Goal: Download file/media

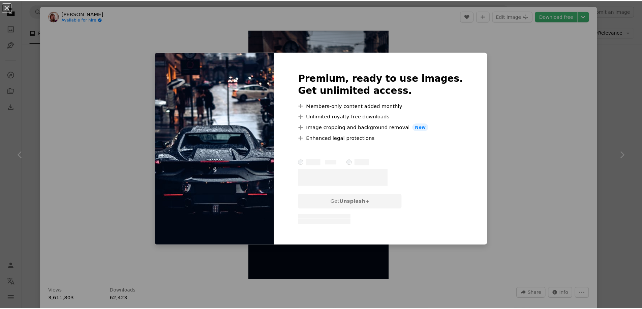
scroll to position [4786, 0]
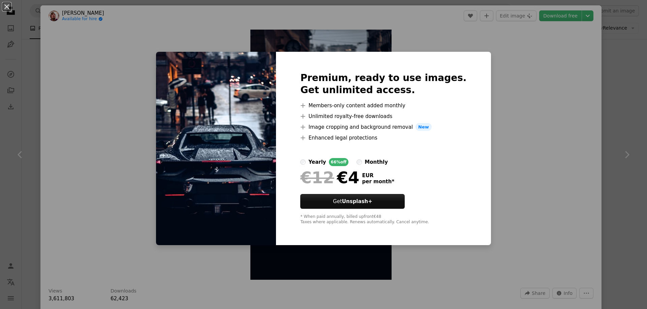
click at [490, 72] on div "An X shape Premium, ready to use images. Get unlimited access. A plus sign Memb…" at bounding box center [323, 154] width 647 height 309
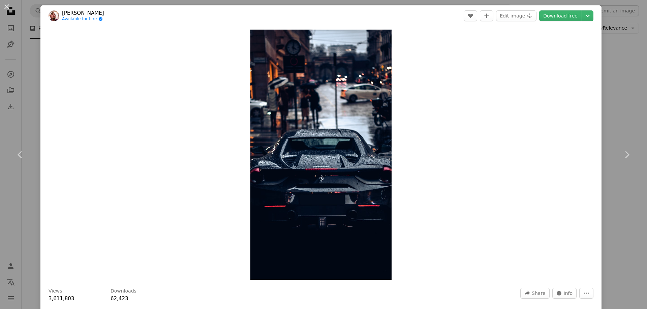
click at [617, 53] on div "An X shape Chevron left Chevron right [PERSON_NAME] Available for hire A checkm…" at bounding box center [323, 154] width 647 height 309
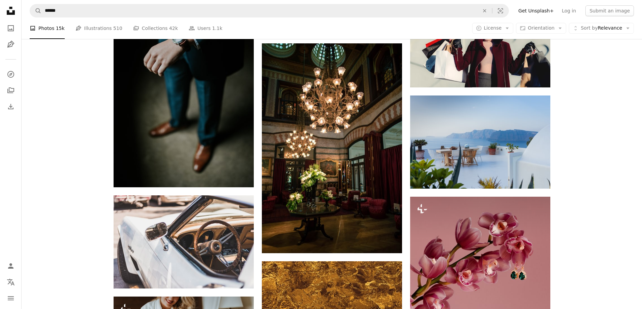
scroll to position [5459, 0]
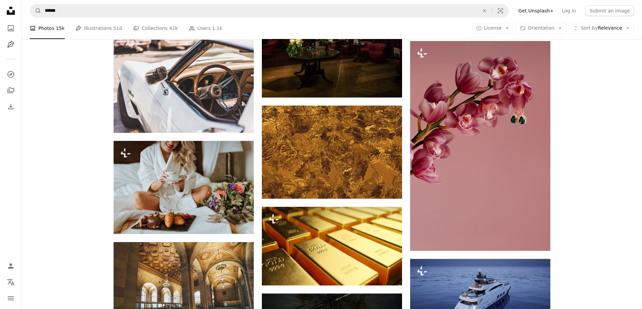
scroll to position [4786, 0]
